Goal: Task Accomplishment & Management: Use online tool/utility

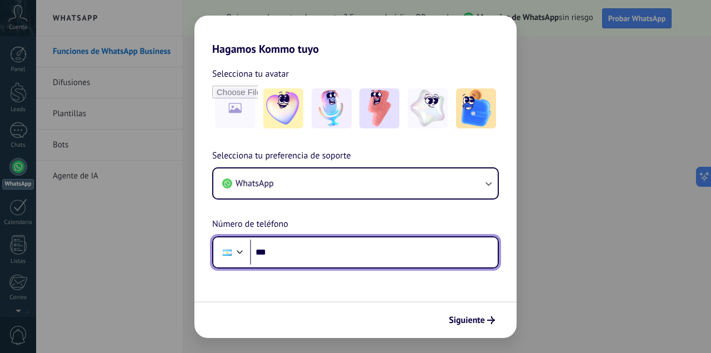
click at [384, 244] on input "***" at bounding box center [374, 252] width 248 height 26
type input "**********"
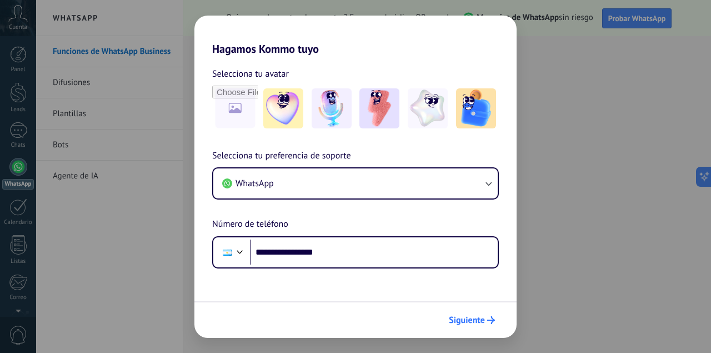
click at [462, 321] on span "Siguiente" at bounding box center [467, 320] width 36 height 8
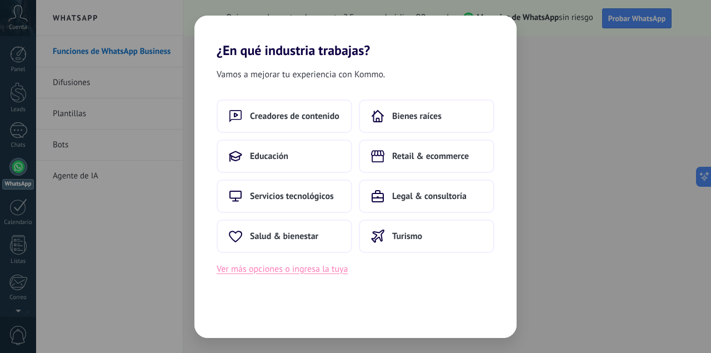
click at [312, 268] on button "Ver más opciones o ingresa la tuya" at bounding box center [282, 269] width 131 height 14
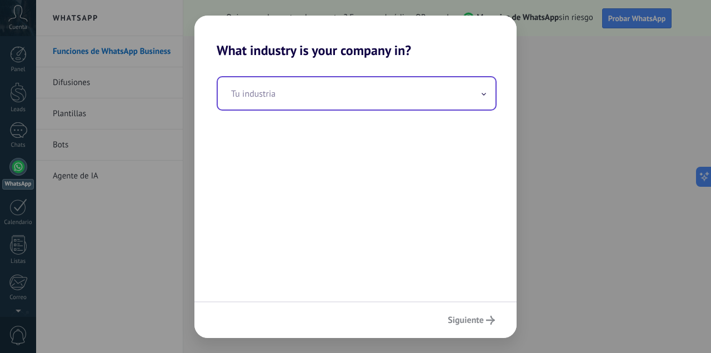
click at [484, 96] on span at bounding box center [484, 93] width 6 height 11
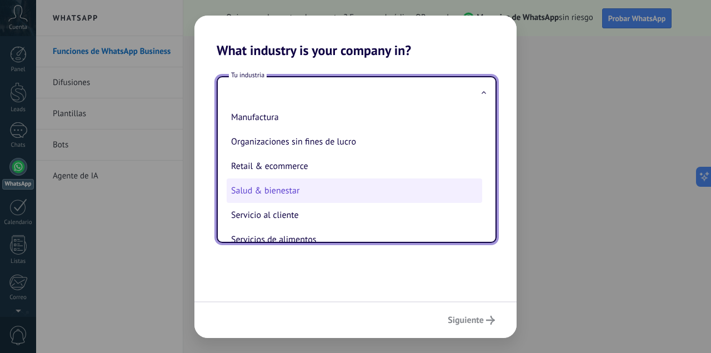
scroll to position [163, 0]
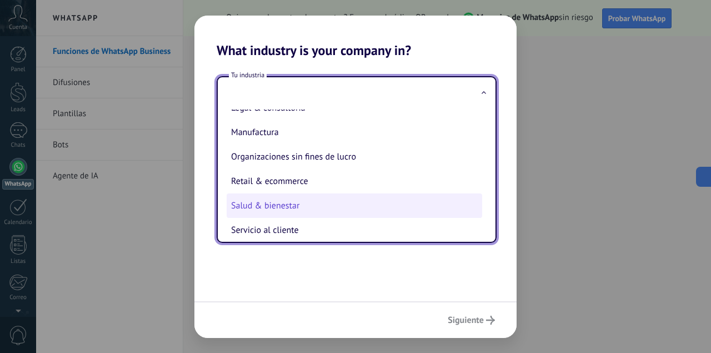
click at [302, 204] on li "Salud & bienestar" at bounding box center [355, 205] width 256 height 24
type input "**********"
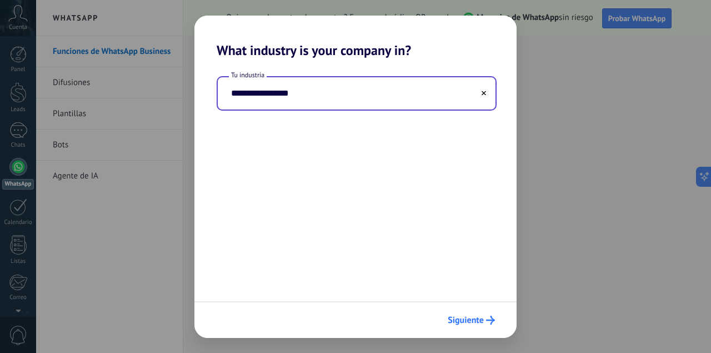
click at [477, 323] on span "Siguiente" at bounding box center [466, 320] width 36 height 8
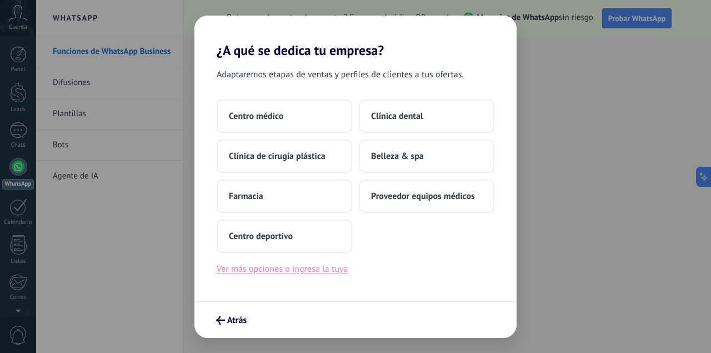
click at [342, 273] on button "Ver más opciones o ingresa la tuya" at bounding box center [282, 269] width 131 height 14
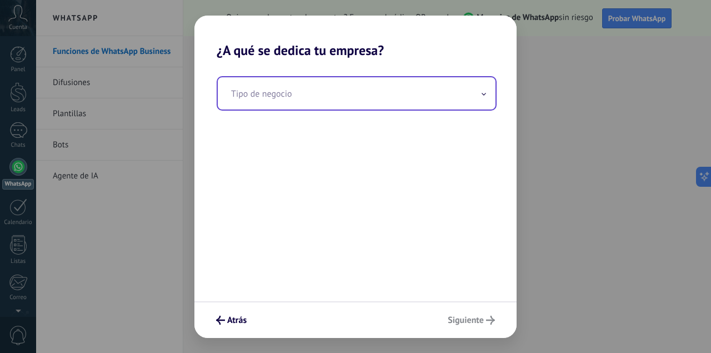
click at [329, 102] on input "text" at bounding box center [357, 93] width 278 height 32
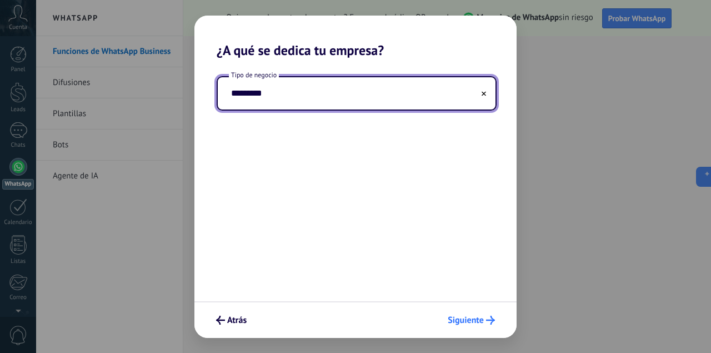
type input "*********"
click at [462, 319] on span "Siguiente" at bounding box center [466, 320] width 36 height 8
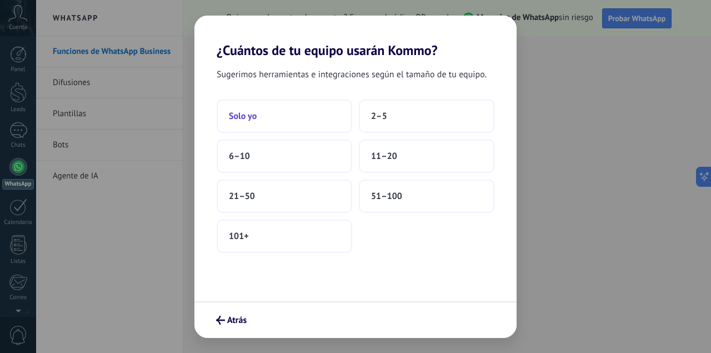
click at [286, 109] on button "Solo yo" at bounding box center [285, 115] width 136 height 33
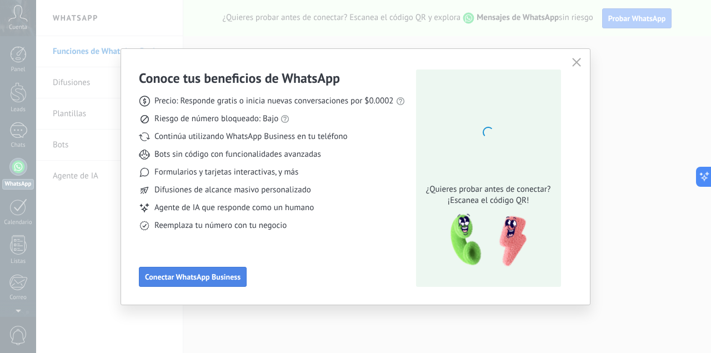
click at [234, 278] on span "Conectar WhatsApp Business" at bounding box center [193, 277] width 96 height 8
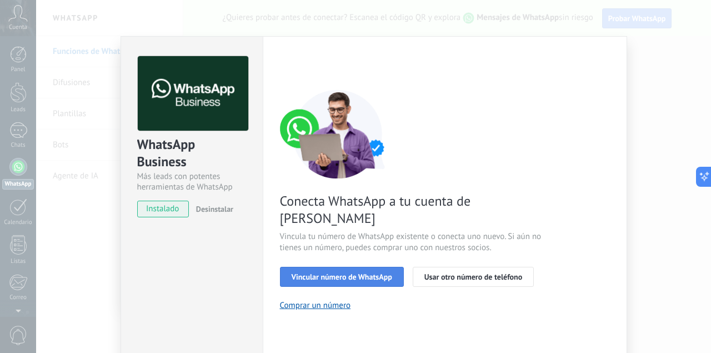
click at [382, 273] on span "Vincular número de WhatsApp" at bounding box center [342, 277] width 101 height 8
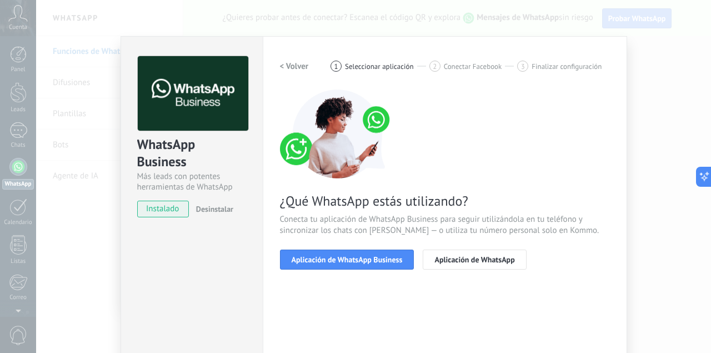
click at [382, 261] on span "Aplicación de WhatsApp Business" at bounding box center [347, 260] width 111 height 8
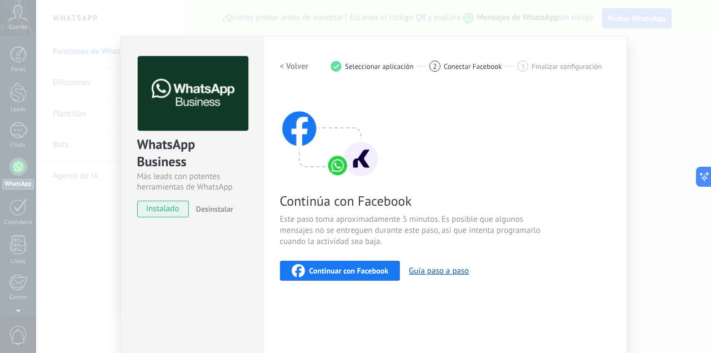
click at [171, 214] on span "instalado" at bounding box center [163, 209] width 51 height 17
click at [293, 69] on h2 "< Volver" at bounding box center [294, 66] width 29 height 11
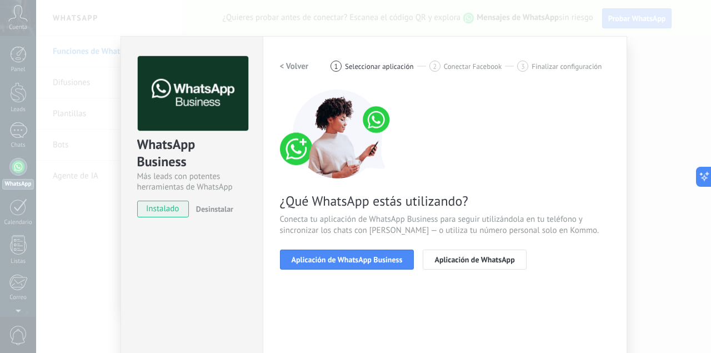
click at [293, 69] on h2 "< Volver" at bounding box center [294, 66] width 29 height 11
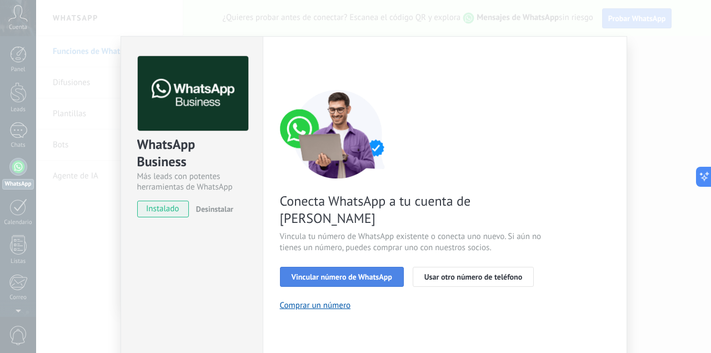
click at [328, 273] on span "Vincular número de WhatsApp" at bounding box center [342, 277] width 101 height 8
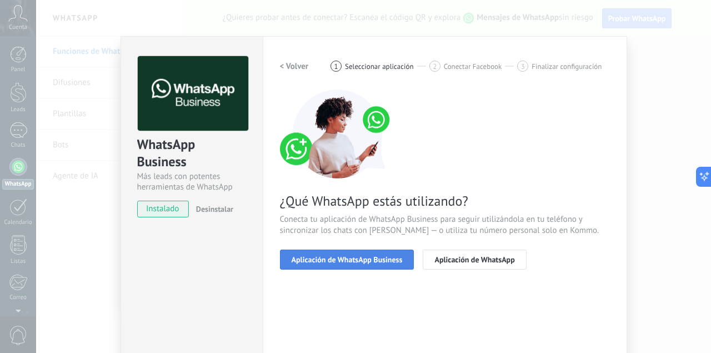
click at [403, 262] on button "Aplicación de WhatsApp Business" at bounding box center [347, 259] width 134 height 20
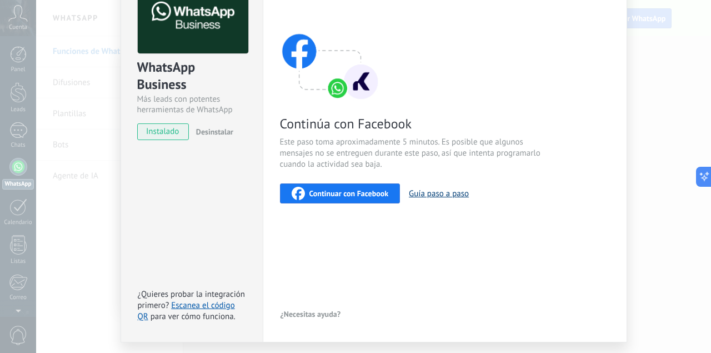
scroll to position [108, 0]
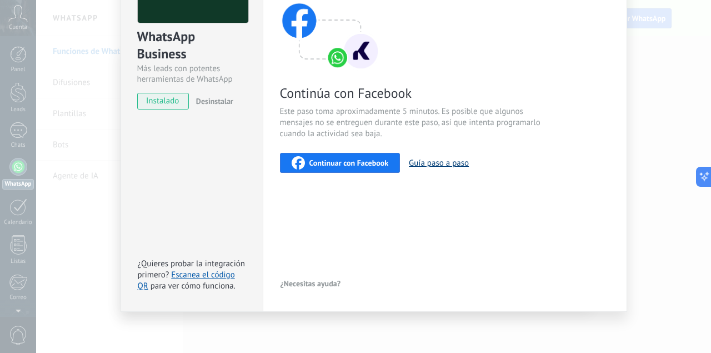
click at [446, 164] on button "Guía paso a paso" at bounding box center [439, 163] width 60 height 11
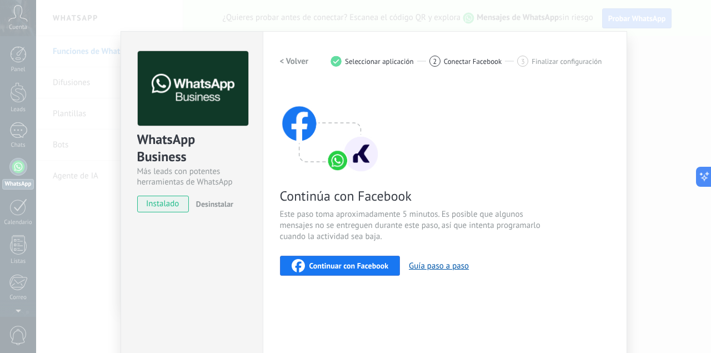
scroll to position [0, 0]
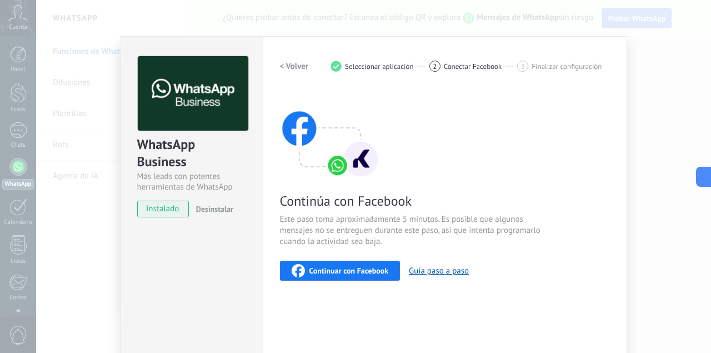
click at [167, 211] on span "instalado" at bounding box center [163, 209] width 51 height 17
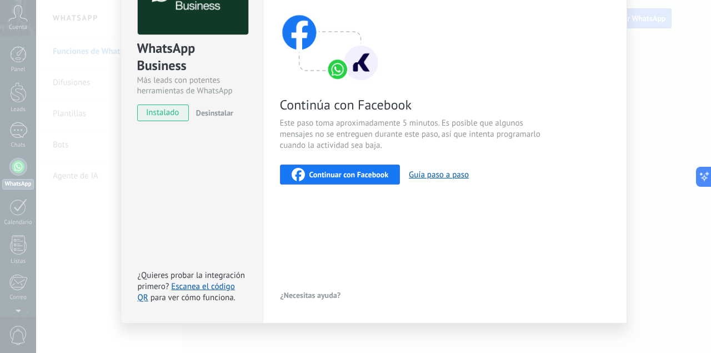
scroll to position [108, 0]
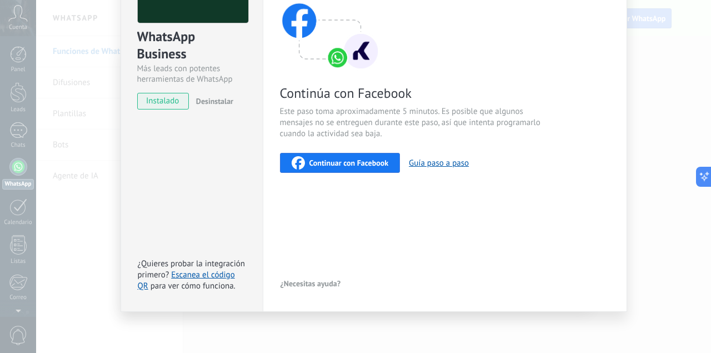
click at [219, 281] on div "¿Quieres probar la integración primero? Escanea el código QR para ver cómo func…" at bounding box center [193, 274] width 111 height 33
click at [221, 277] on link "Escanea el código QR" at bounding box center [186, 280] width 97 height 22
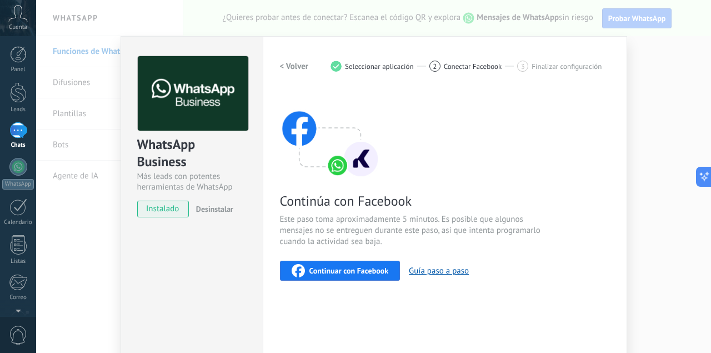
click at [292, 64] on h2 "< Volver" at bounding box center [294, 66] width 29 height 11
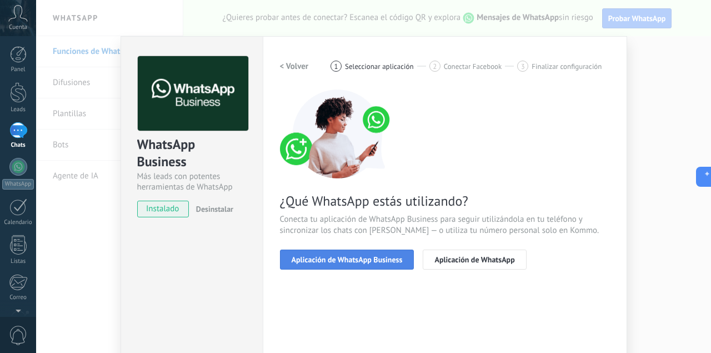
click at [322, 256] on span "Aplicación de WhatsApp Business" at bounding box center [347, 260] width 111 height 8
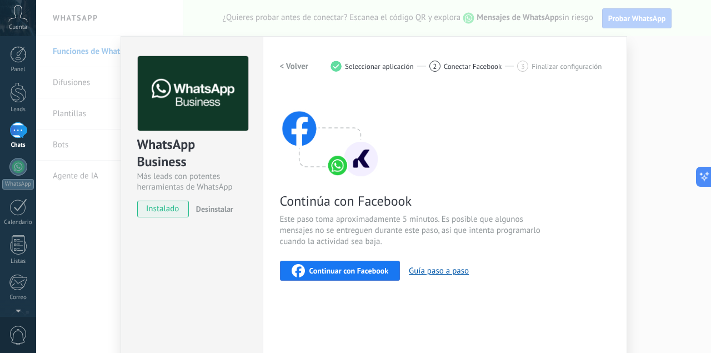
click at [329, 271] on span "Continuar con Facebook" at bounding box center [348, 271] width 79 height 8
click at [357, 273] on span "Continuar con Facebook" at bounding box center [348, 271] width 79 height 8
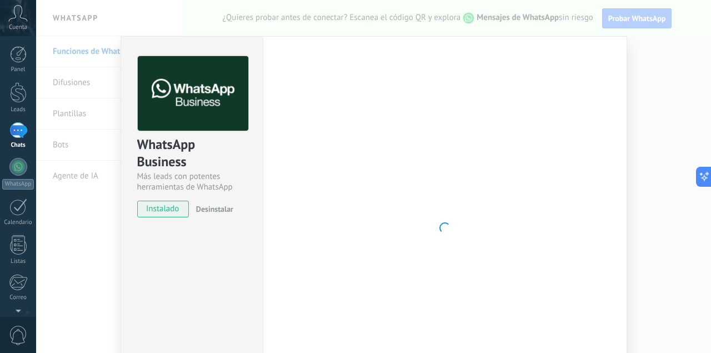
scroll to position [108, 0]
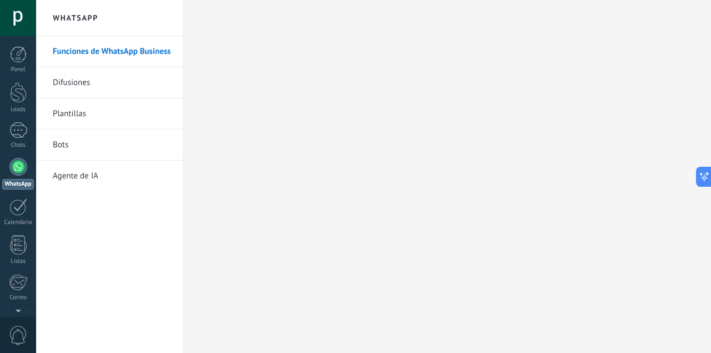
click at [19, 15] on div at bounding box center [18, 18] width 36 height 36
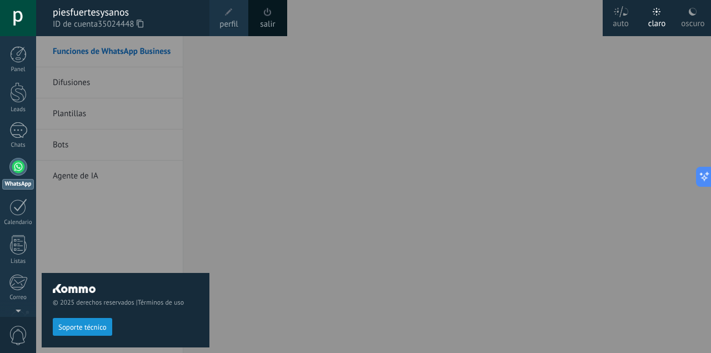
click at [471, 41] on div at bounding box center [391, 176] width 711 height 353
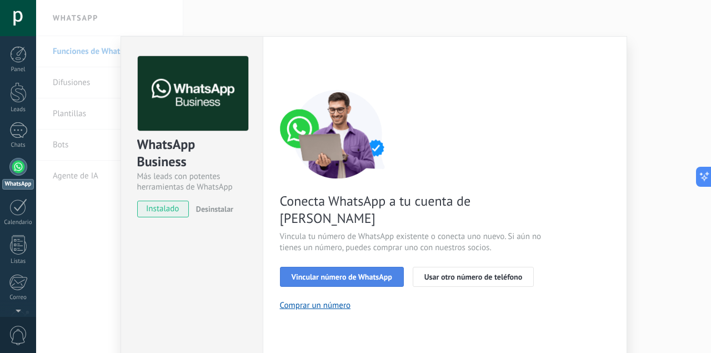
click at [376, 267] on button "Vincular número de WhatsApp" at bounding box center [342, 277] width 124 height 20
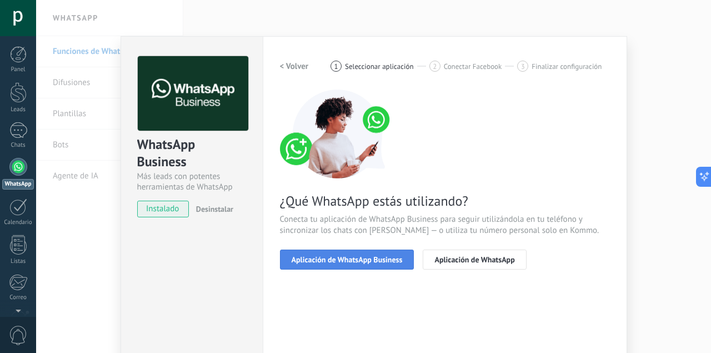
click at [369, 260] on span "Aplicación de WhatsApp Business" at bounding box center [347, 260] width 111 height 8
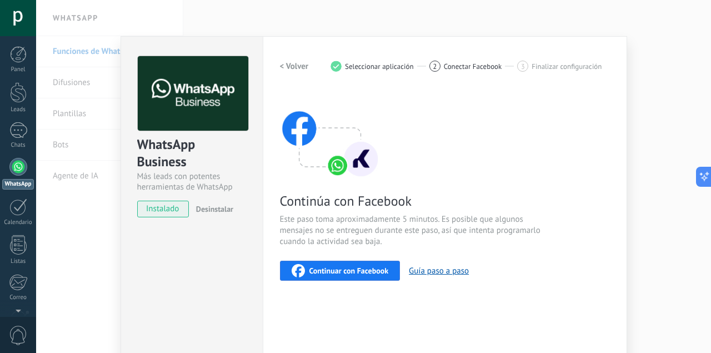
click at [369, 261] on div "Continuar con Facebook Guía paso a paso" at bounding box center [445, 271] width 330 height 20
click at [367, 268] on span "Continuar con Facebook" at bounding box center [348, 271] width 79 height 8
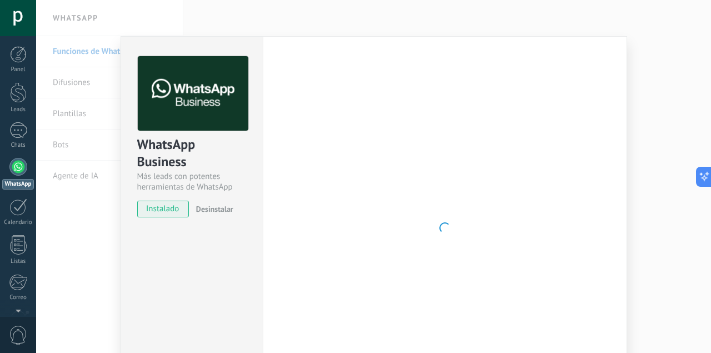
click at [19, 167] on div at bounding box center [18, 167] width 18 height 18
click at [26, 19] on div at bounding box center [18, 18] width 36 height 36
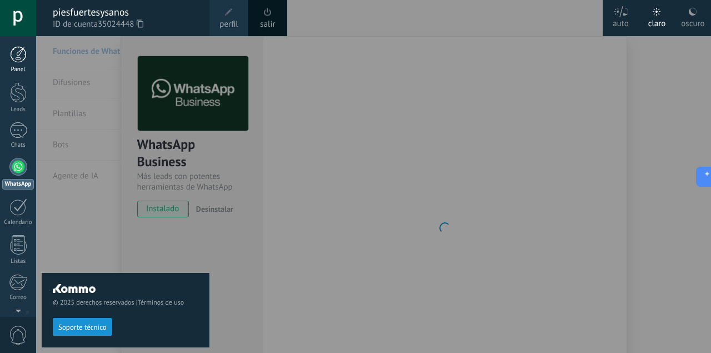
click at [19, 53] on div at bounding box center [18, 54] width 17 height 17
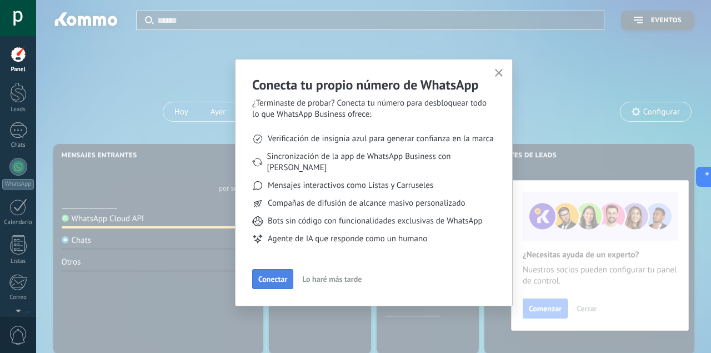
click at [271, 269] on button "Conectar" at bounding box center [272, 279] width 41 height 20
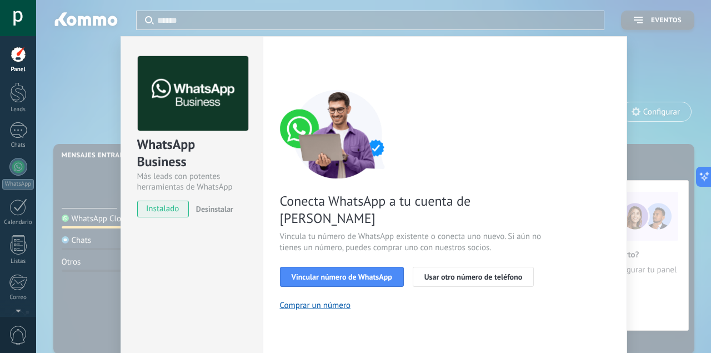
click at [23, 58] on div at bounding box center [18, 54] width 17 height 17
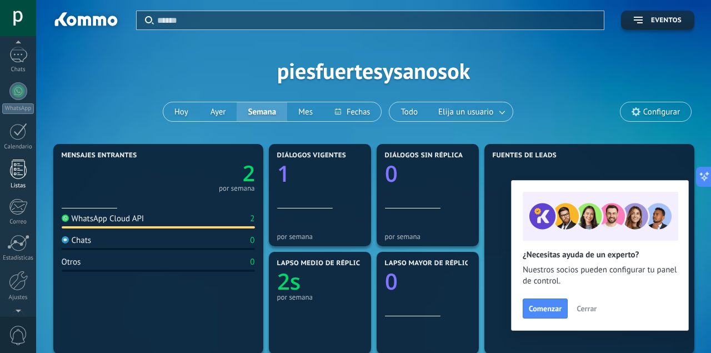
scroll to position [109, 0]
click at [14, 246] on div at bounding box center [18, 247] width 19 height 20
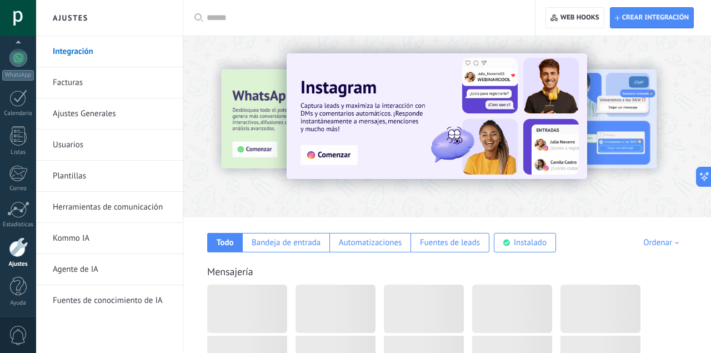
scroll to position [109, 0]
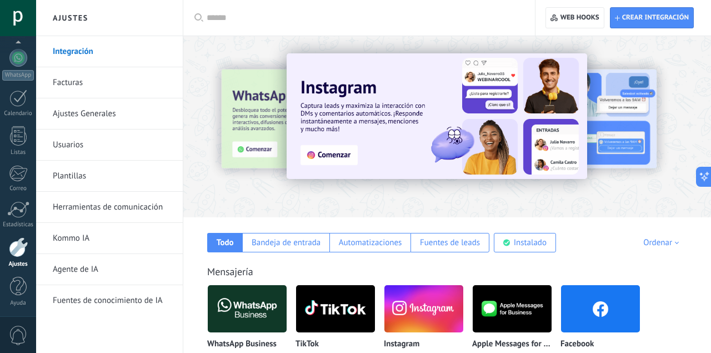
click at [263, 83] on div at bounding box center [174, 126] width 243 height 100
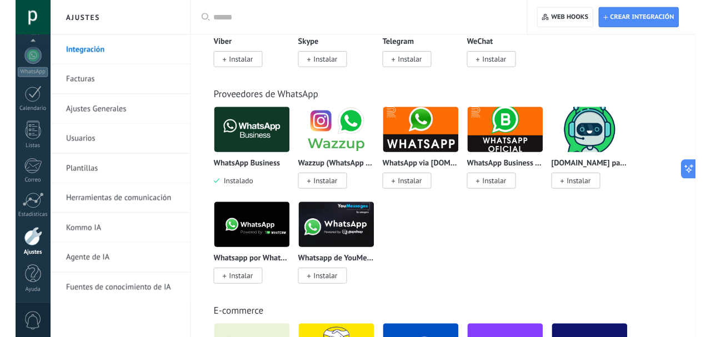
scroll to position [404, 0]
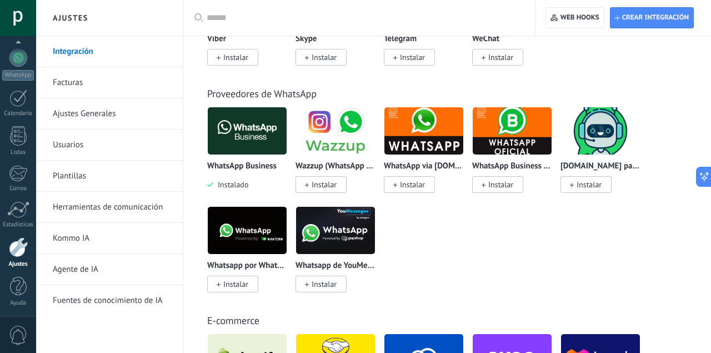
click at [240, 129] on img at bounding box center [247, 131] width 79 height 54
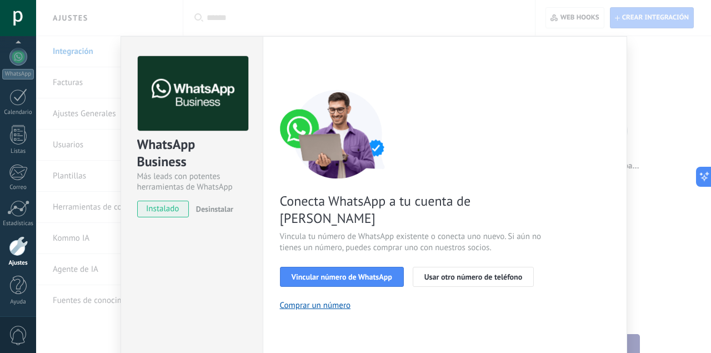
scroll to position [109, 0]
click at [447, 156] on div "Conecta WhatsApp a tu cuenta de Kommo Vincula tu número de WhatsApp existente o…" at bounding box center [445, 199] width 330 height 221
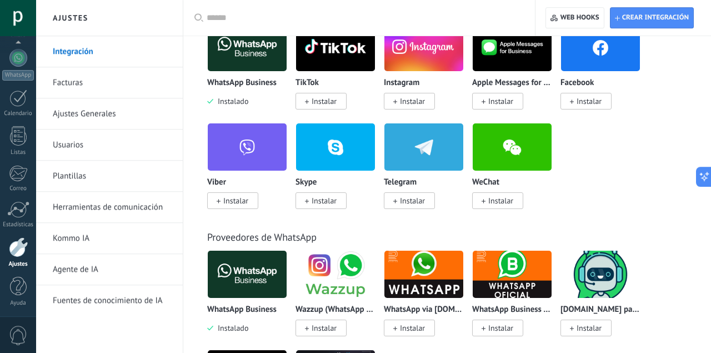
scroll to position [173, 0]
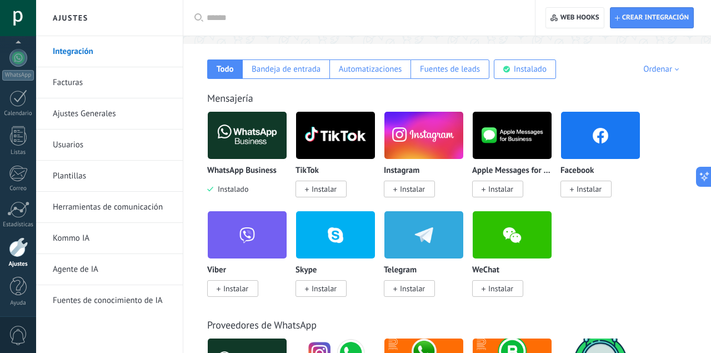
click at [263, 136] on img at bounding box center [247, 135] width 79 height 54
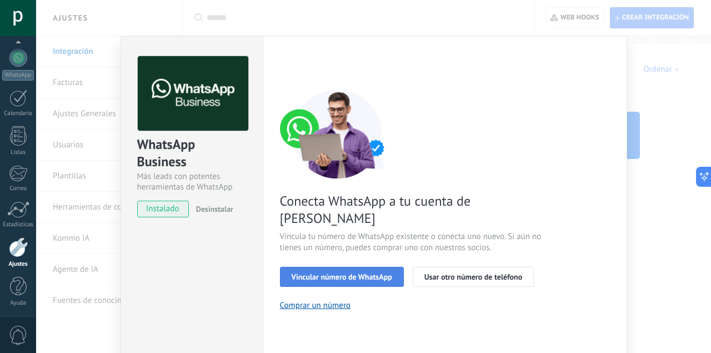
click at [373, 267] on button "Vincular número de WhatsApp" at bounding box center [342, 277] width 124 height 20
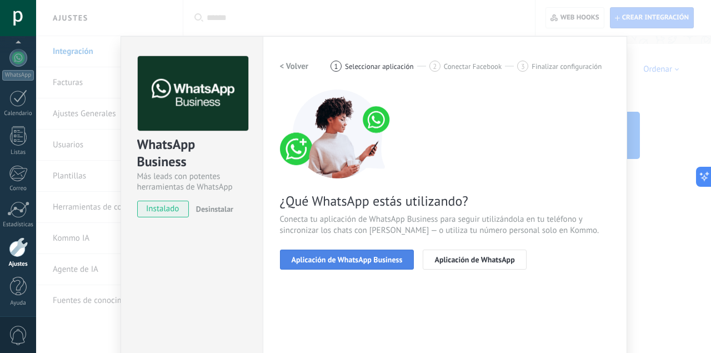
scroll to position [108, 0]
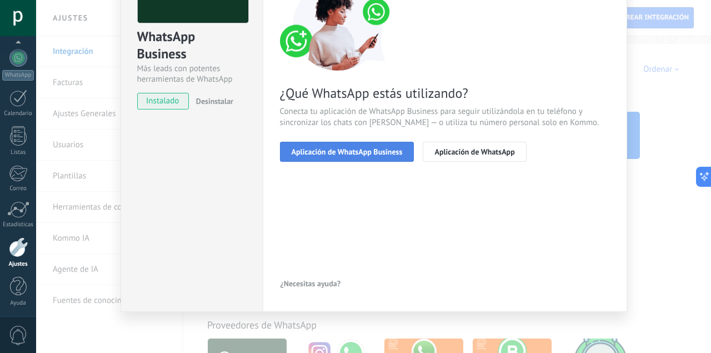
click at [338, 144] on button "Aplicación de WhatsApp Business" at bounding box center [347, 152] width 134 height 20
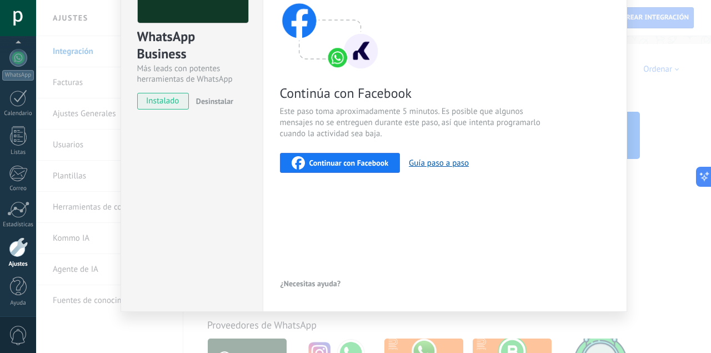
click at [339, 163] on span "Continuar con Facebook" at bounding box center [348, 163] width 79 height 8
click at [334, 164] on span "Continuar con Facebook" at bounding box center [348, 163] width 79 height 8
click at [329, 163] on span "Continuar con Facebook" at bounding box center [348, 163] width 79 height 8
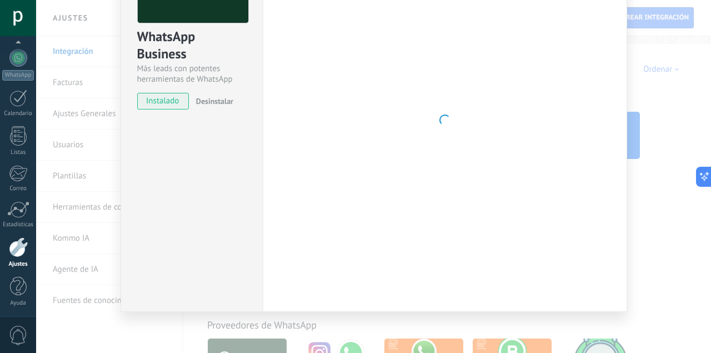
click at [303, 91] on div at bounding box center [445, 119] width 330 height 343
